Goal: Navigation & Orientation: Understand site structure

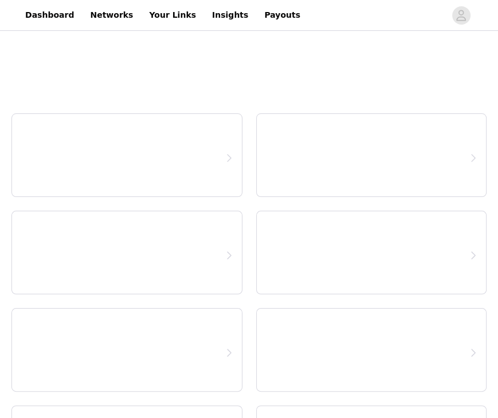
select select "12"
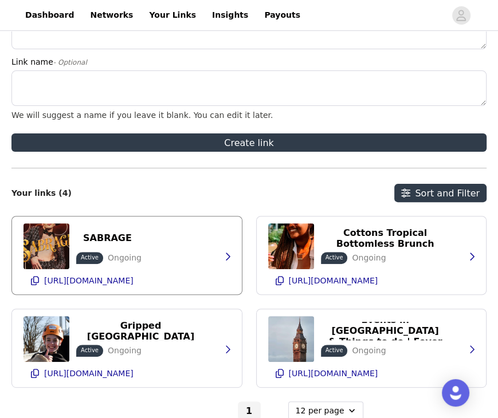
scroll to position [163, 0]
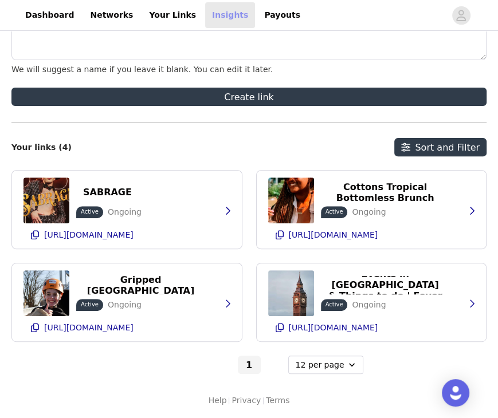
click at [205, 15] on link "Insights" at bounding box center [230, 15] width 50 height 26
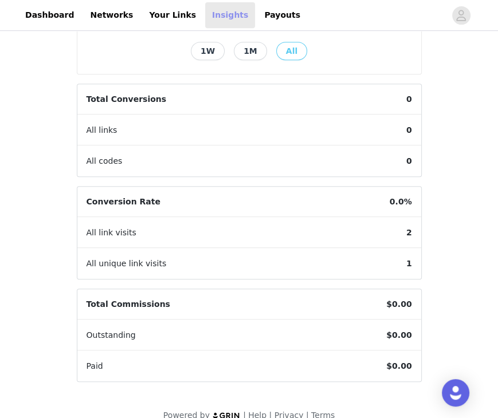
scroll to position [302, 0]
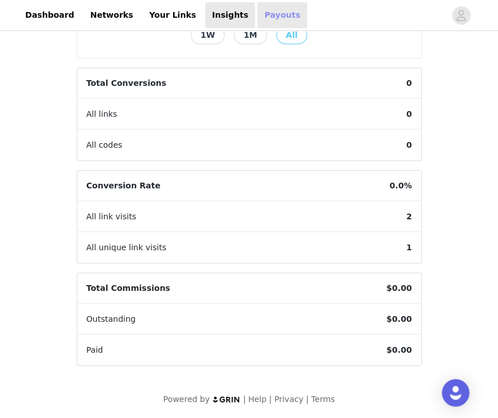
click at [257, 9] on link "Payouts" at bounding box center [282, 15] width 50 height 26
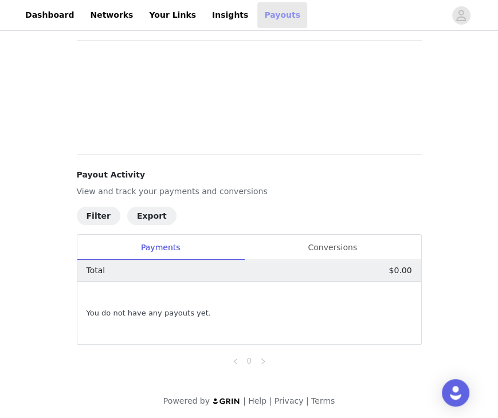
scroll to position [60, 0]
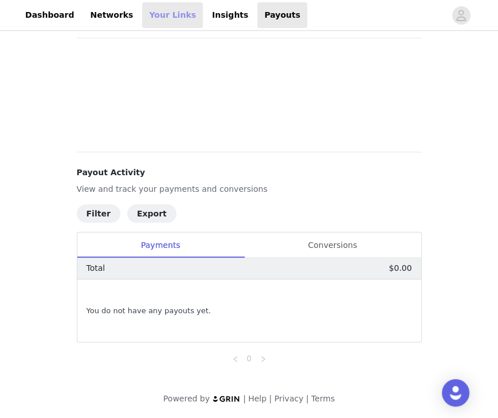
click at [155, 9] on link "Your Links" at bounding box center [172, 15] width 61 height 26
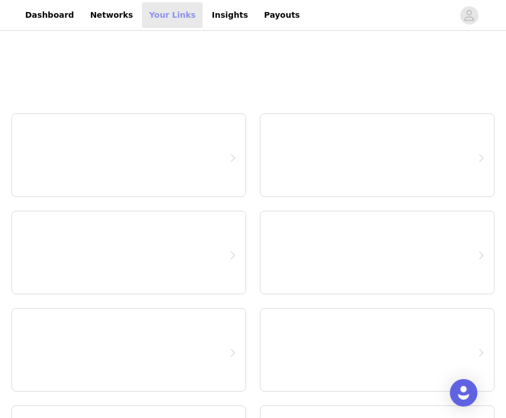
select select "12"
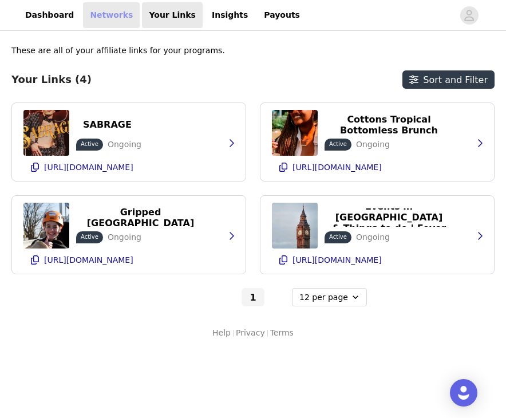
click at [115, 11] on link "Networks" at bounding box center [111, 15] width 57 height 26
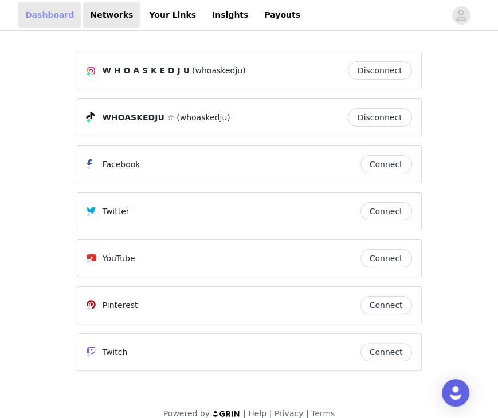
click at [45, 17] on link "Dashboard" at bounding box center [49, 15] width 62 height 26
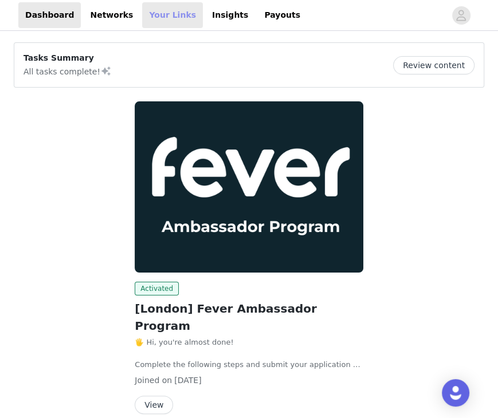
click at [156, 5] on link "Your Links" at bounding box center [172, 15] width 61 height 26
select select "12"
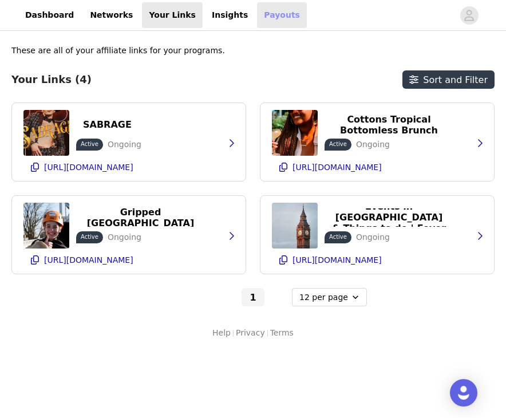
click at [257, 14] on link "Payouts" at bounding box center [282, 15] width 50 height 26
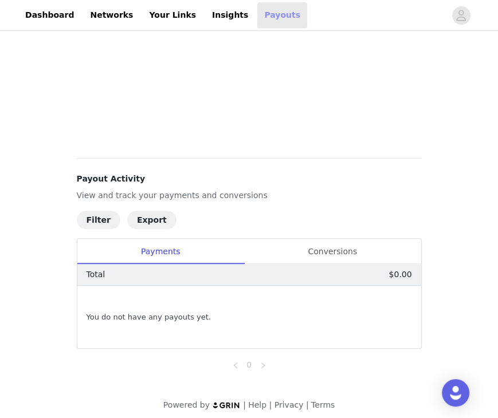
scroll to position [308, 0]
